Goal: Navigation & Orientation: Find specific page/section

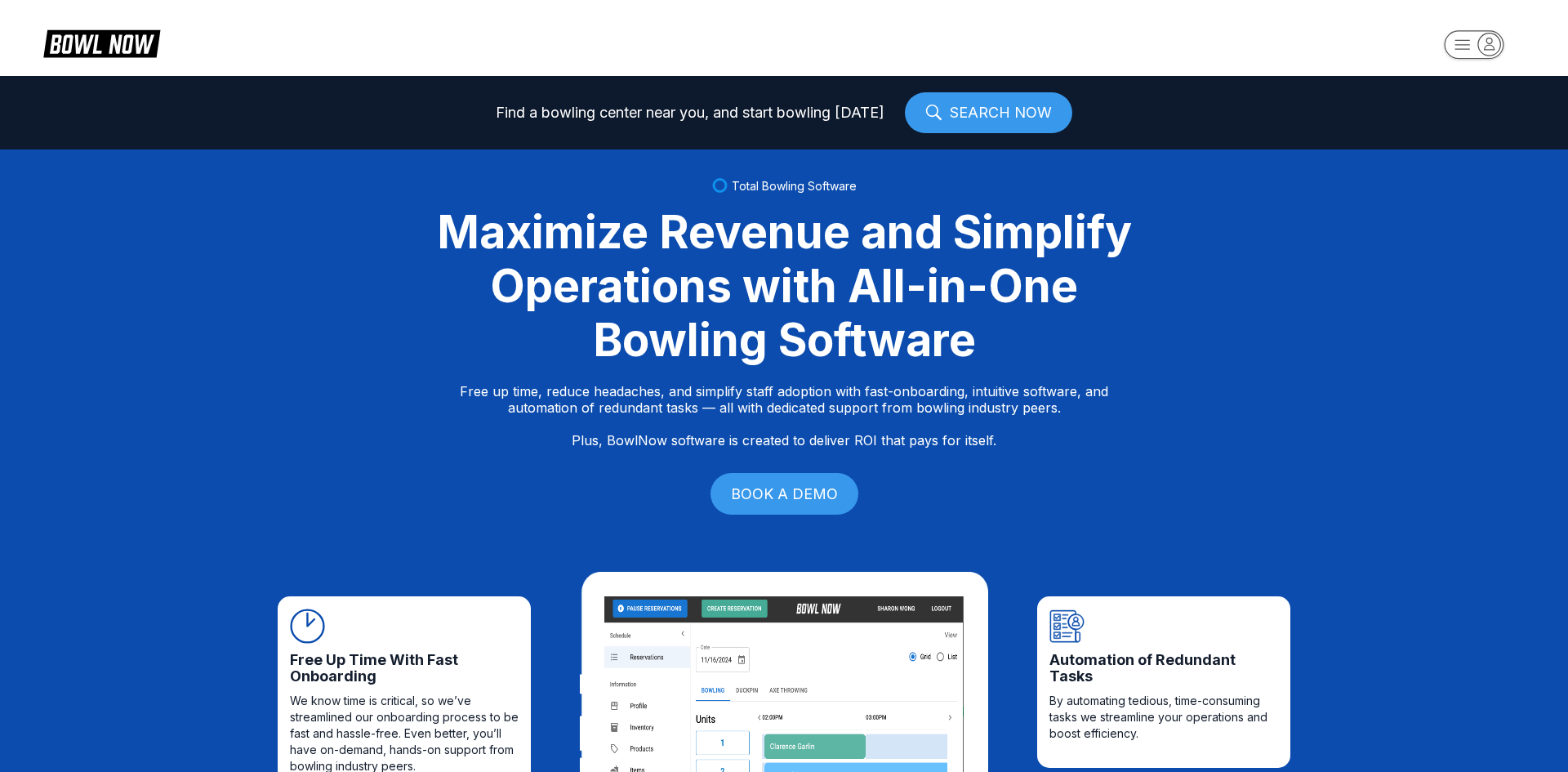
click at [1459, 35] on rect "button" at bounding box center [1474, 44] width 60 height 28
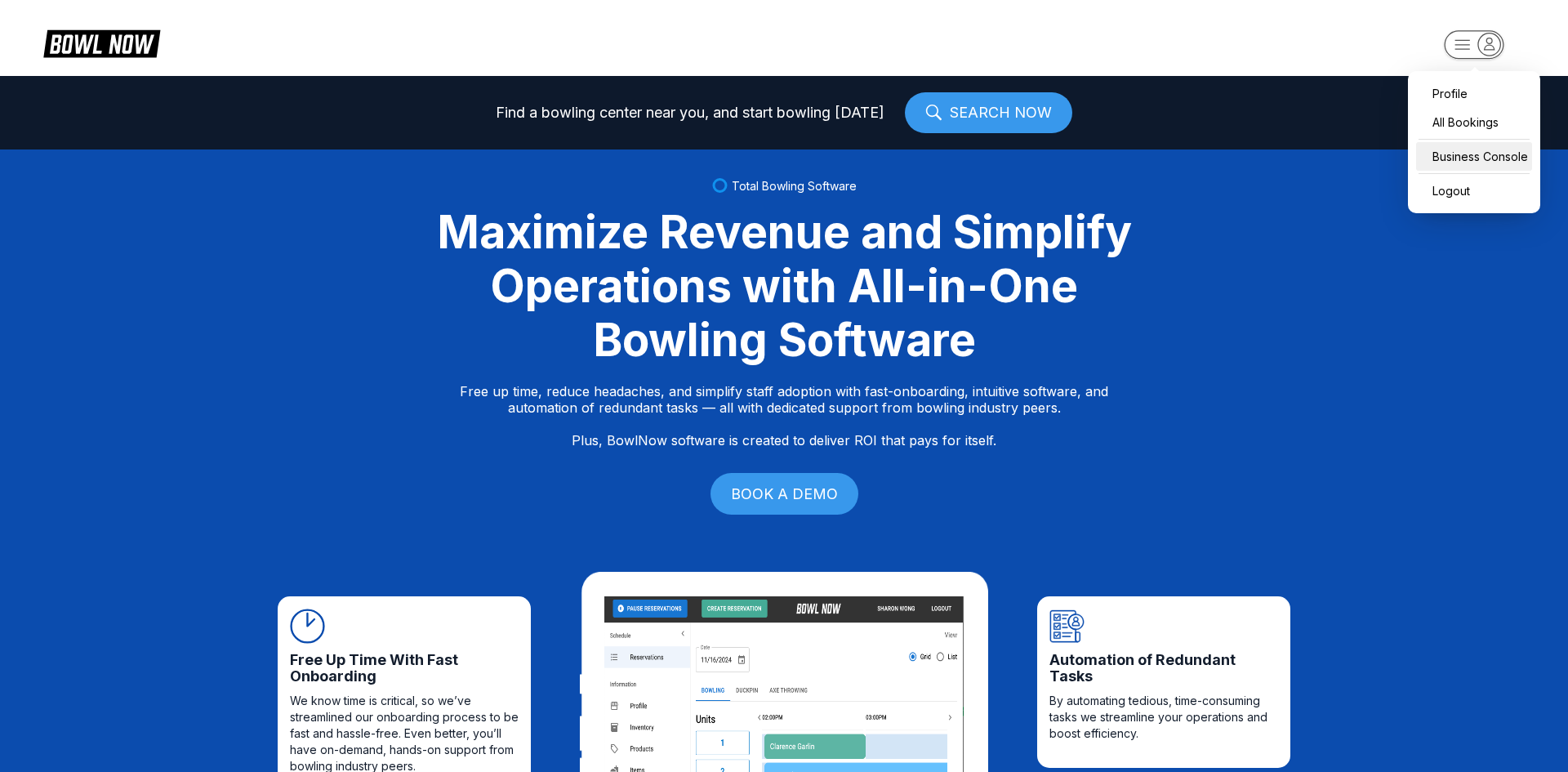
click at [1459, 154] on div "Business Console" at bounding box center [1474, 156] width 116 height 28
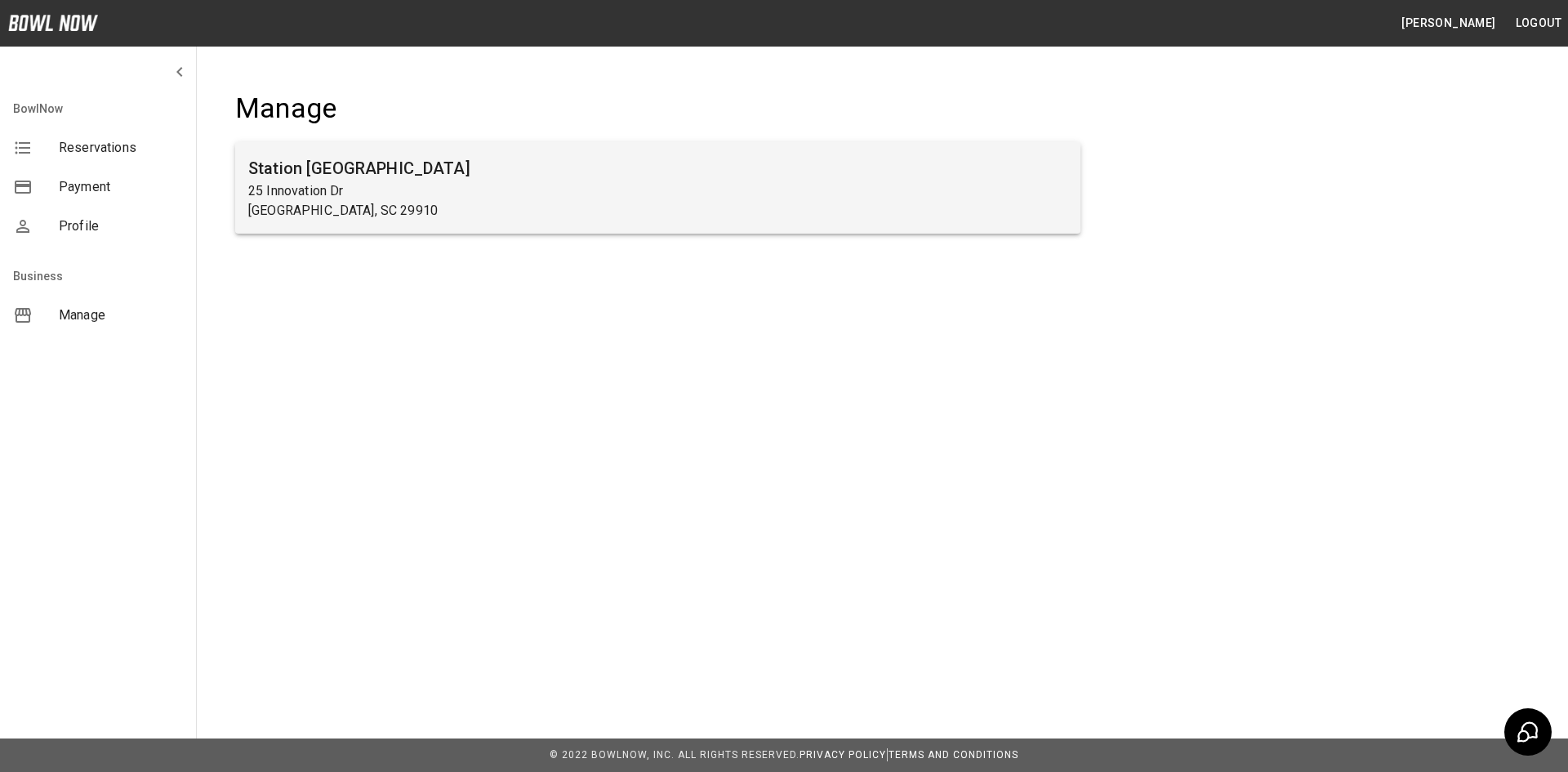
click at [907, 192] on p "25 Innovation Dr" at bounding box center [657, 191] width 819 height 20
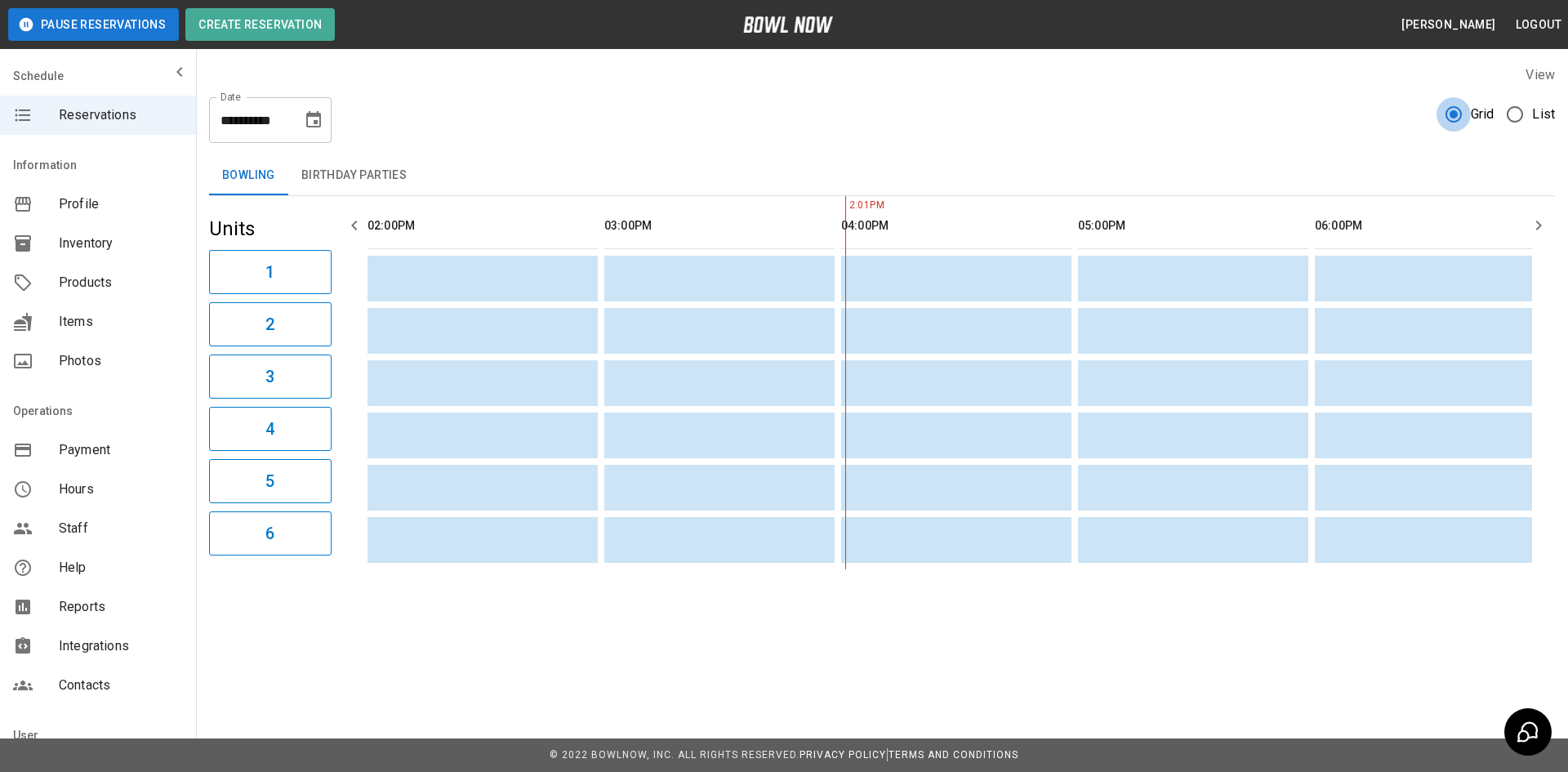
scroll to position [0, 474]
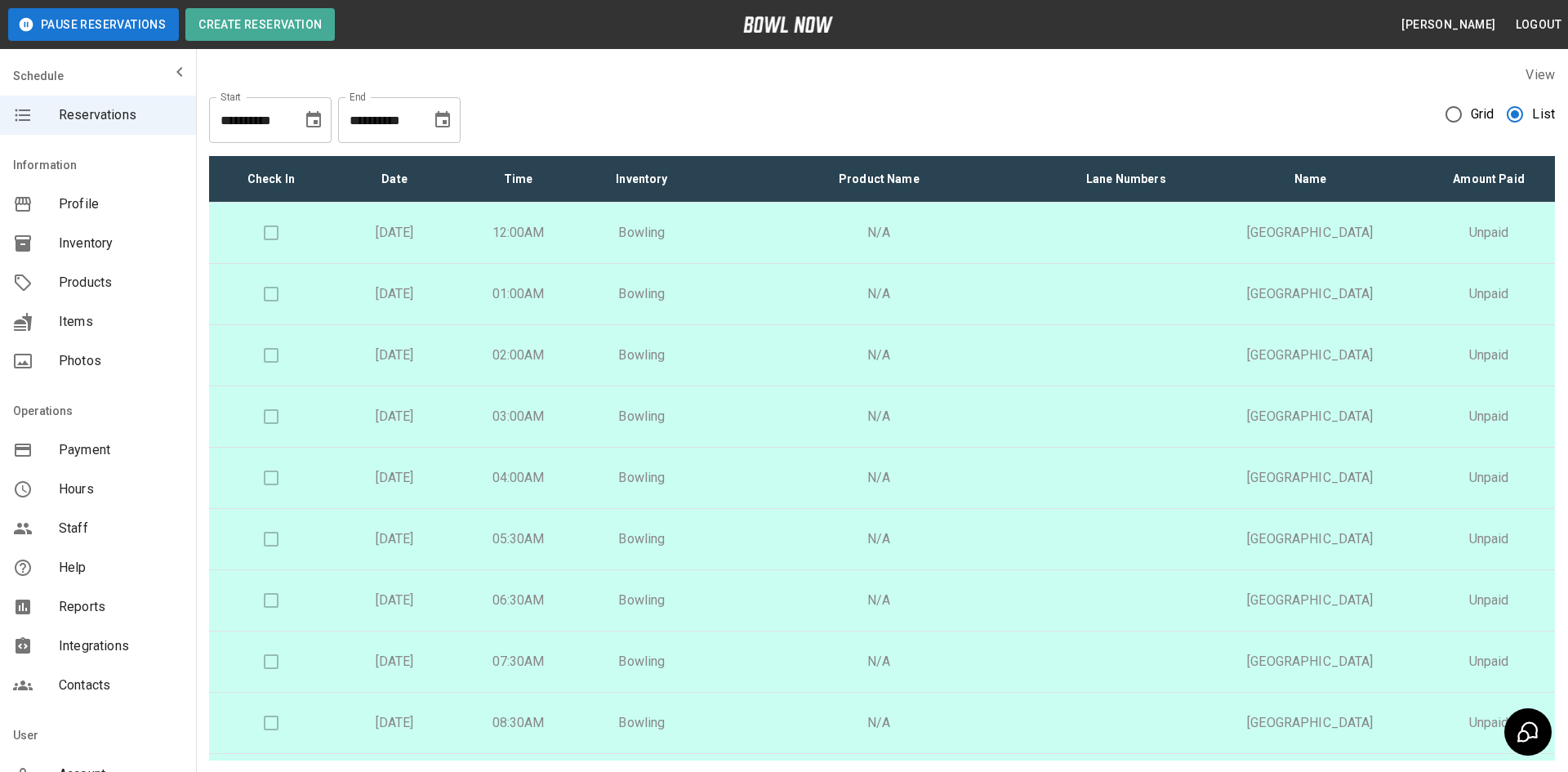
click at [1137, 125] on div "**********" at bounding box center [882, 114] width 1346 height 59
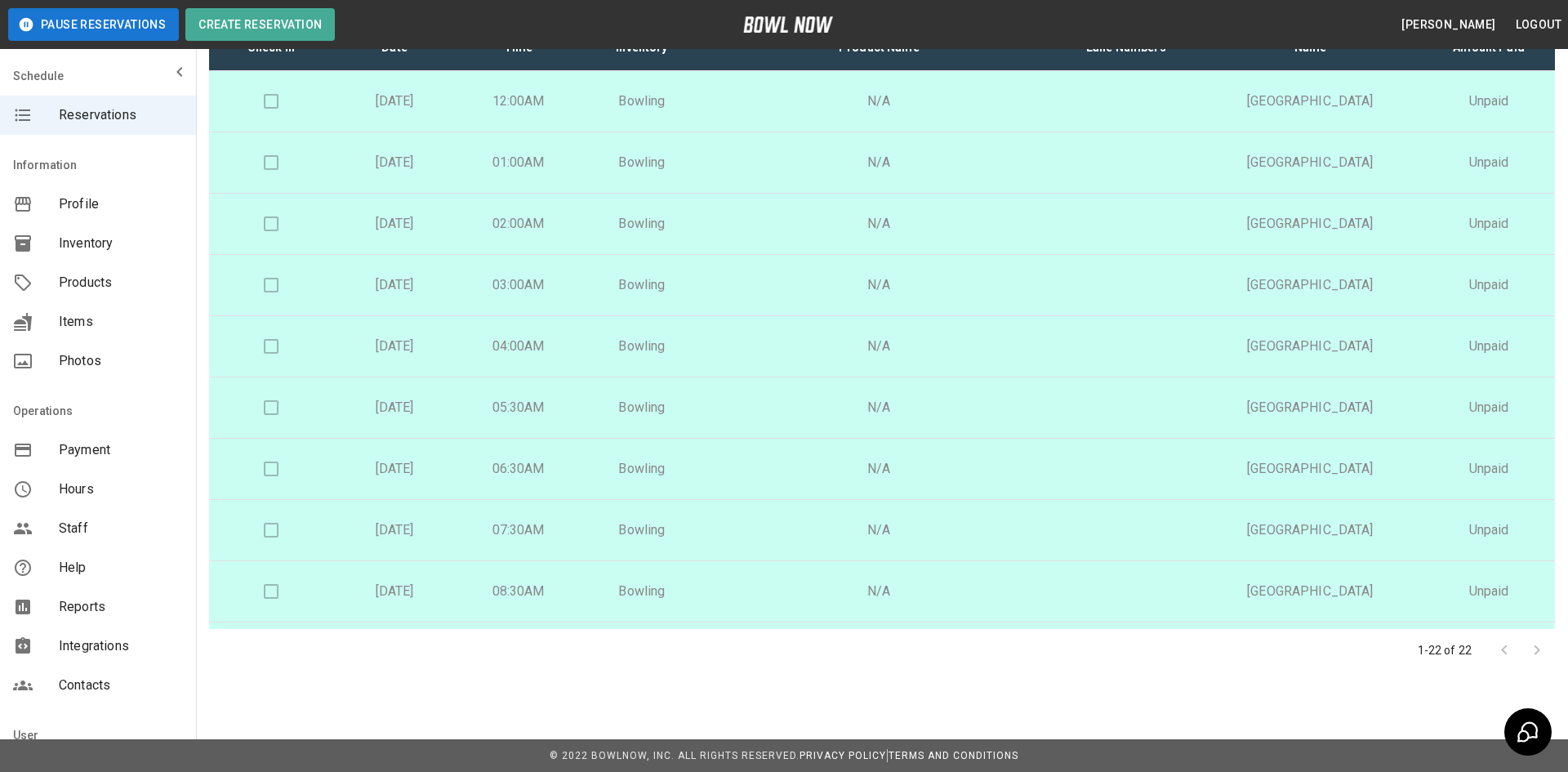
scroll to position [132, 0]
click at [1500, 650] on div at bounding box center [1521, 648] width 66 height 32
